Goal: Task Accomplishment & Management: Use online tool/utility

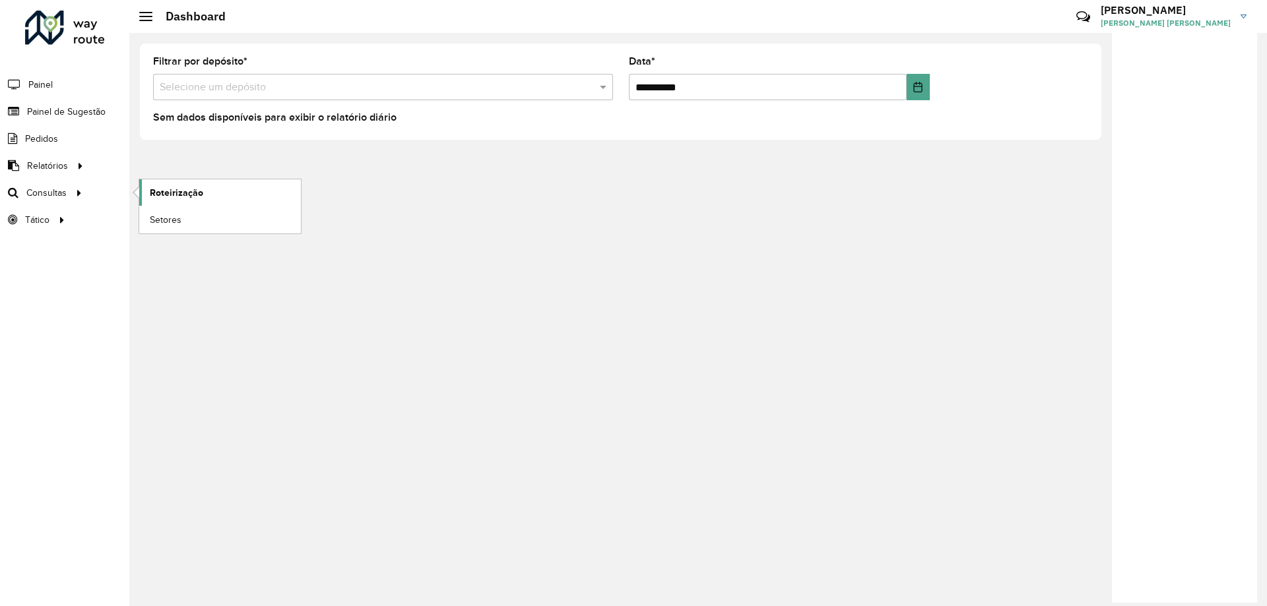
click at [183, 187] on span "Roteirização" at bounding box center [176, 193] width 53 height 14
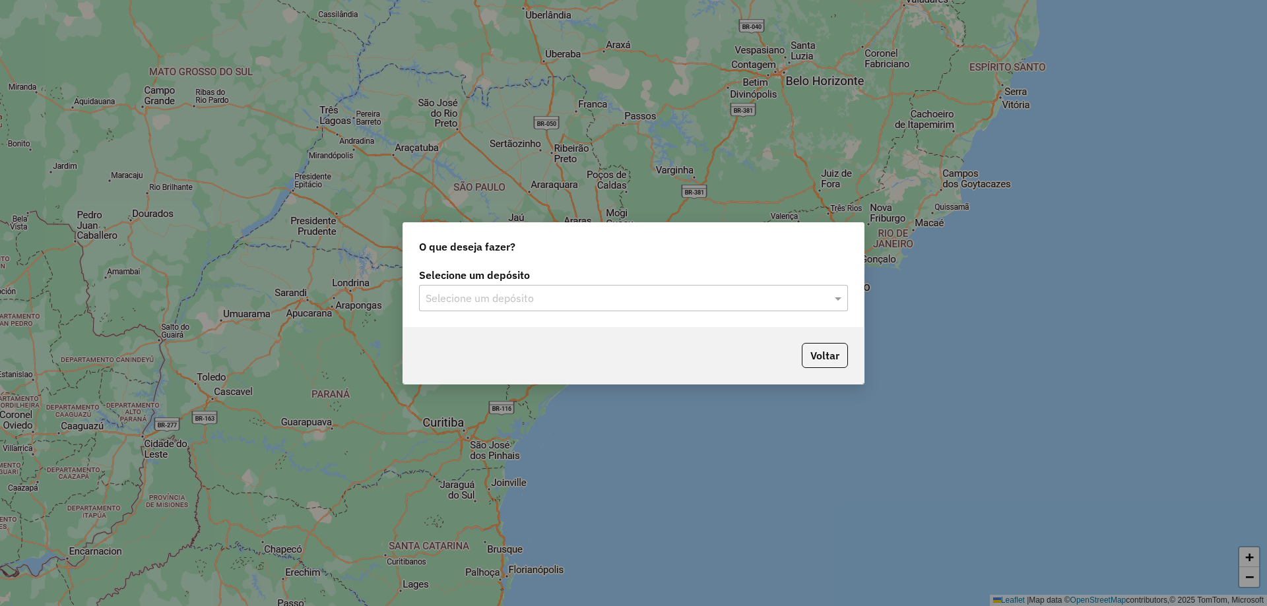
click at [590, 300] on input "text" at bounding box center [620, 299] width 389 height 16
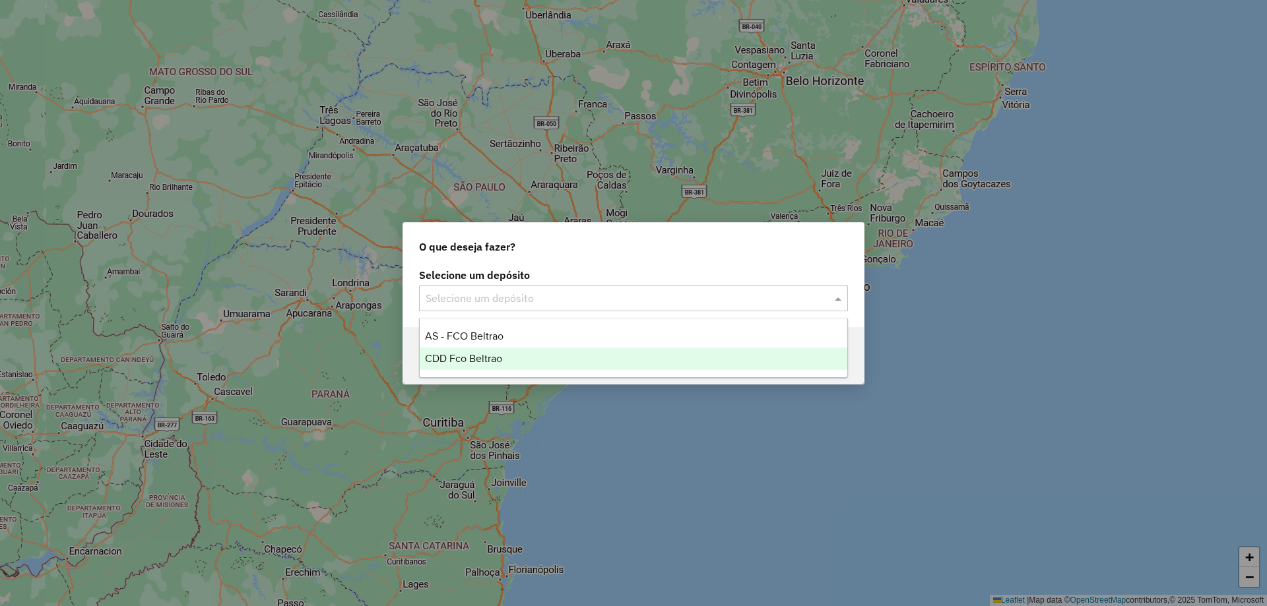
click at [486, 358] on span "CDD Fco Beltrao" at bounding box center [463, 358] width 77 height 11
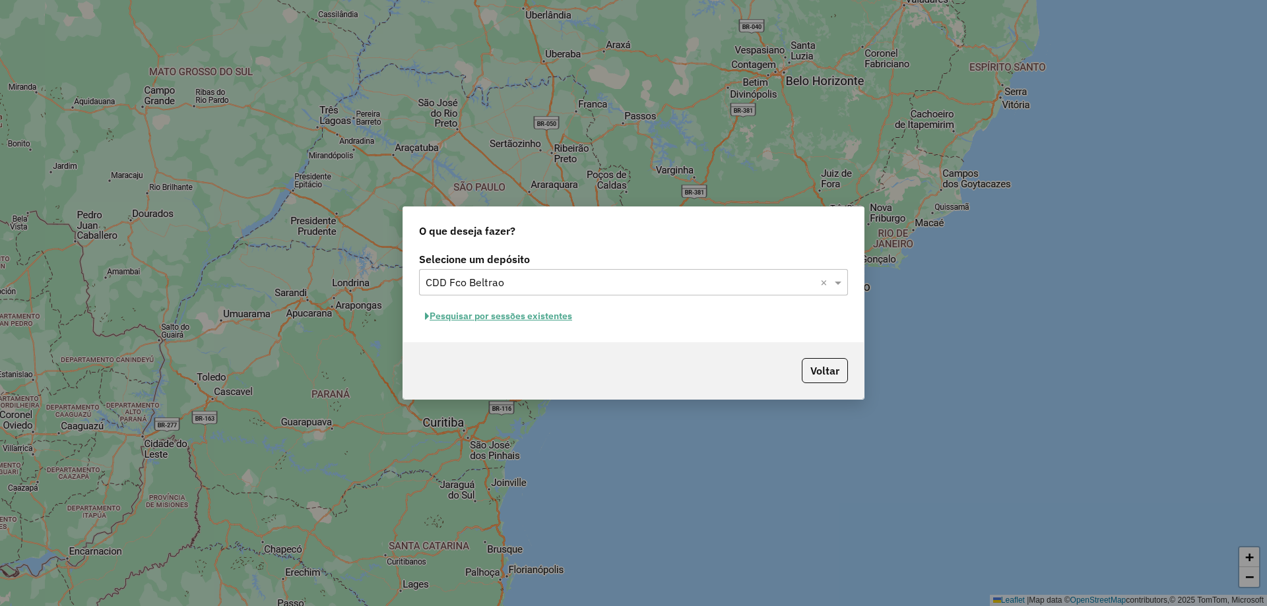
click at [555, 315] on button "Pesquisar por sessões existentes" at bounding box center [498, 316] width 159 height 20
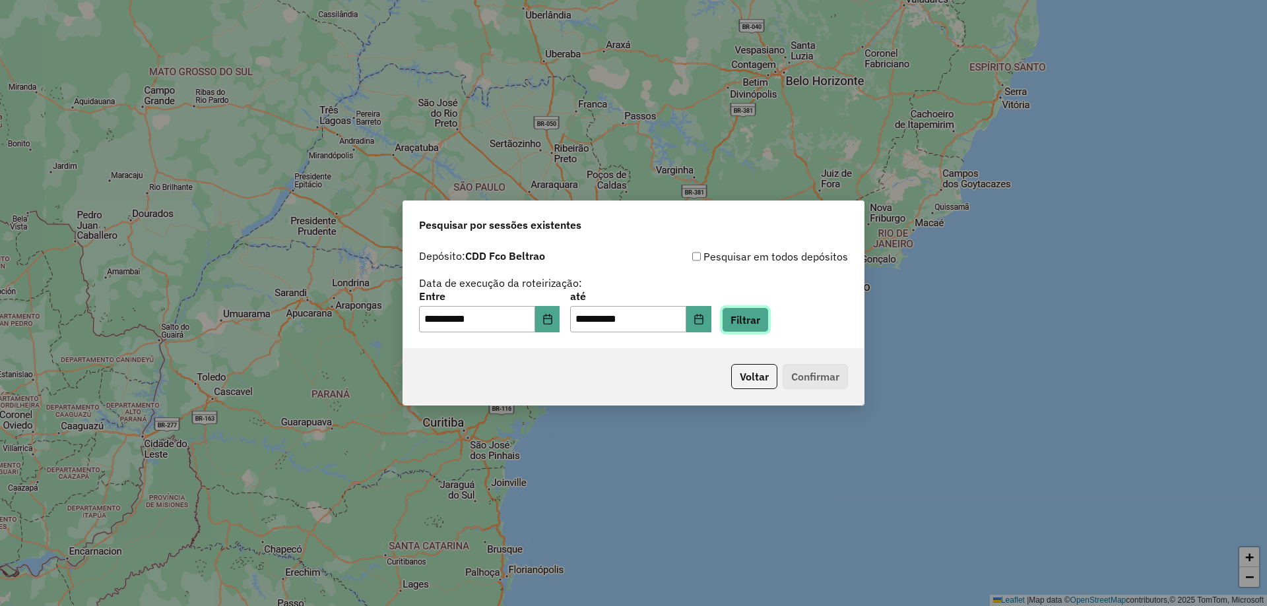
click at [763, 319] on button "Filtrar" at bounding box center [745, 319] width 47 height 25
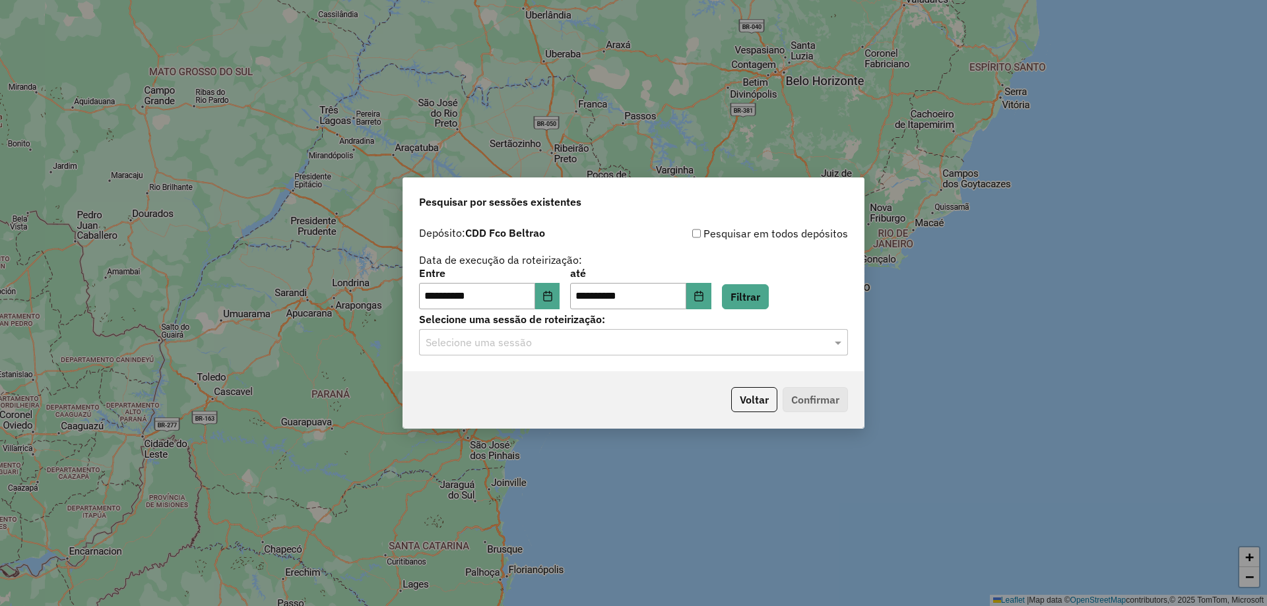
click at [510, 335] on input "text" at bounding box center [620, 343] width 389 height 16
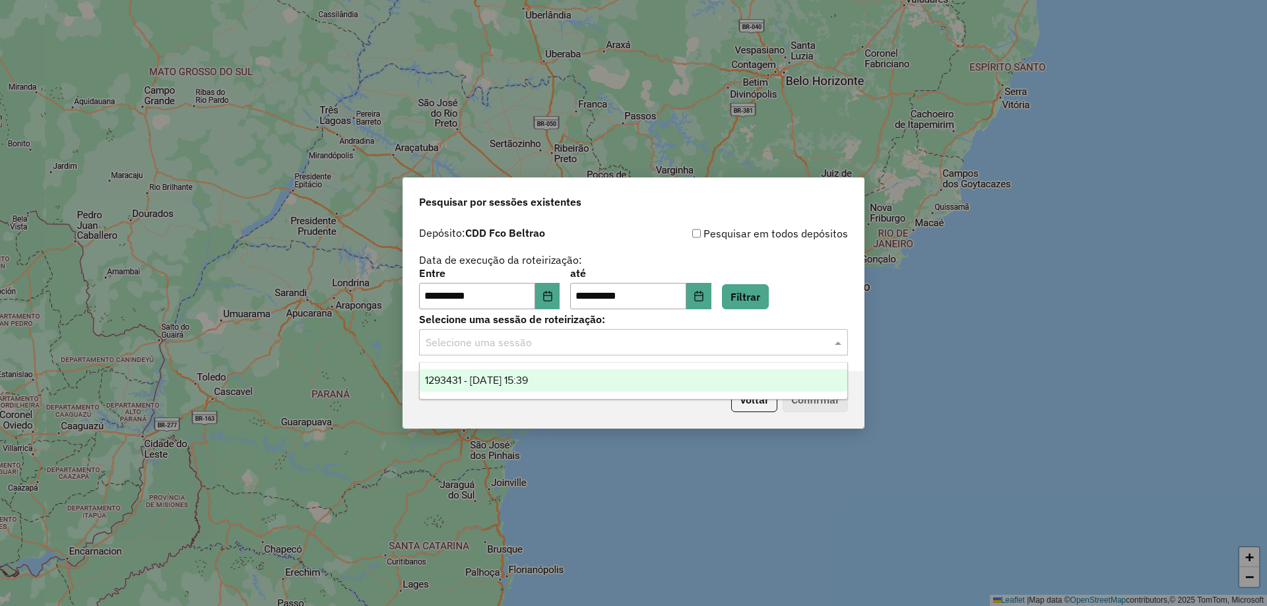
click at [481, 375] on span "1293431 - 13/10/2025 15:39" at bounding box center [476, 380] width 103 height 11
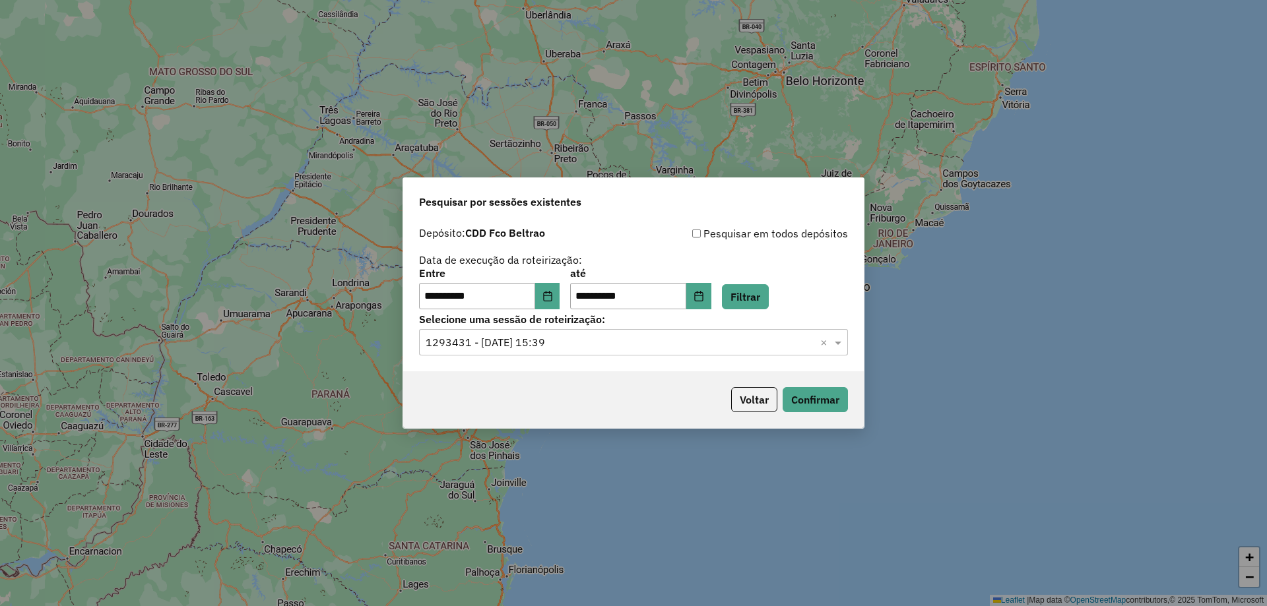
click at [782, 386] on div "Voltar Confirmar" at bounding box center [633, 399] width 461 height 57
click at [815, 394] on button "Confirmar" at bounding box center [814, 399] width 65 height 25
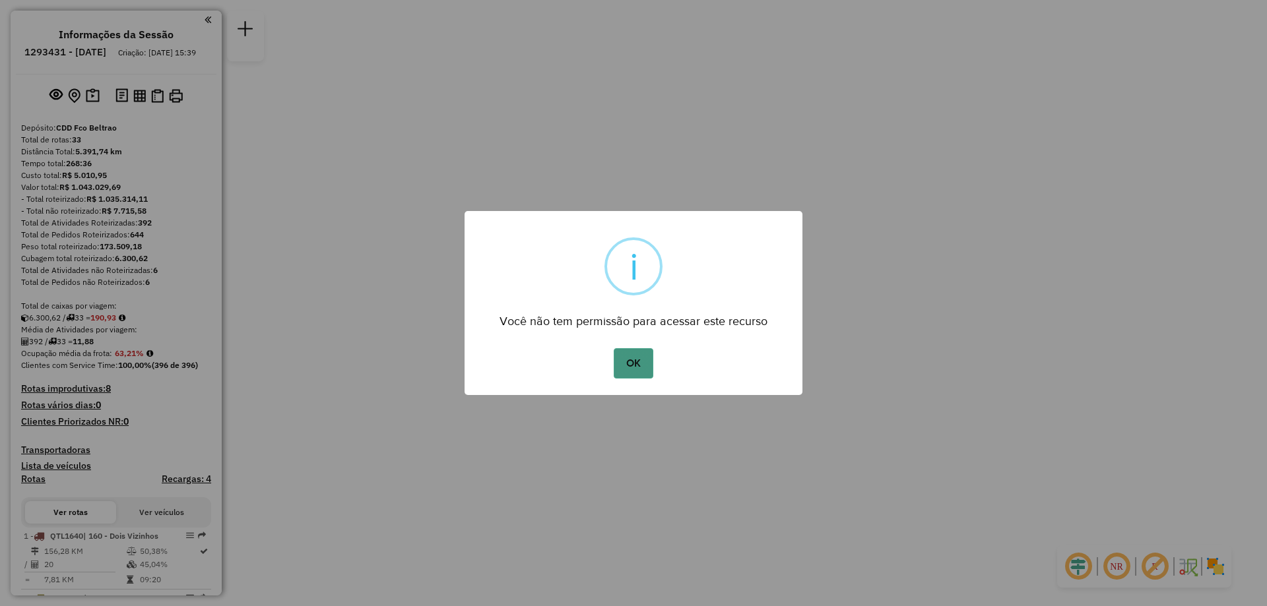
click at [639, 369] on button "OK" at bounding box center [633, 363] width 39 height 30
